Goal: Task Accomplishment & Management: Manage account settings

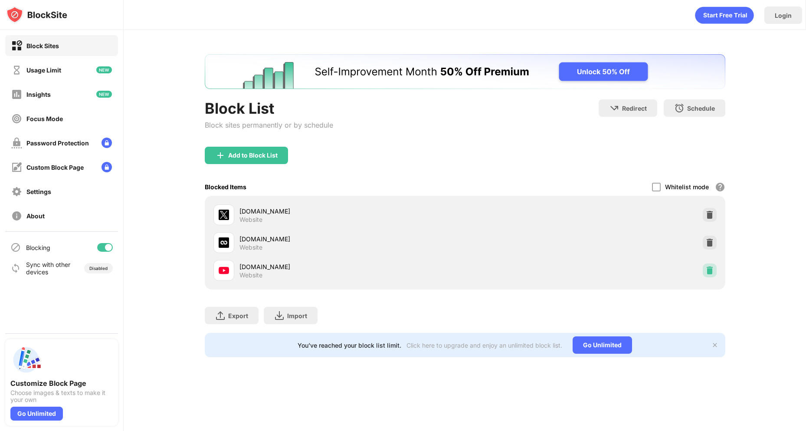
click at [706, 270] on img at bounding box center [710, 270] width 9 height 9
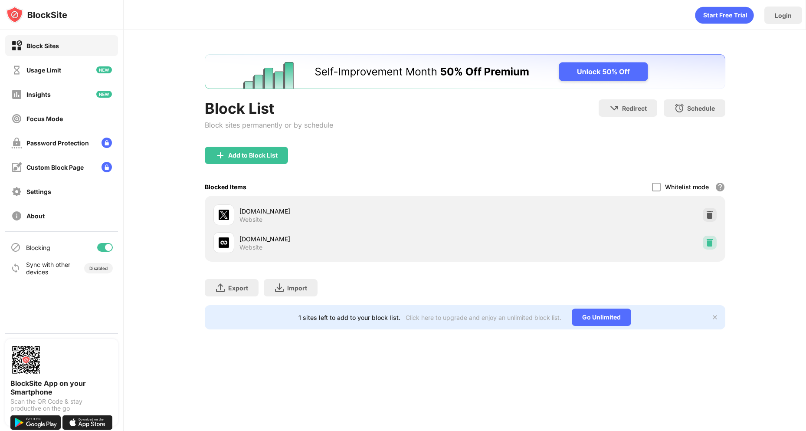
click at [711, 246] on img at bounding box center [710, 242] width 9 height 9
